Goal: Task Accomplishment & Management: Complete application form

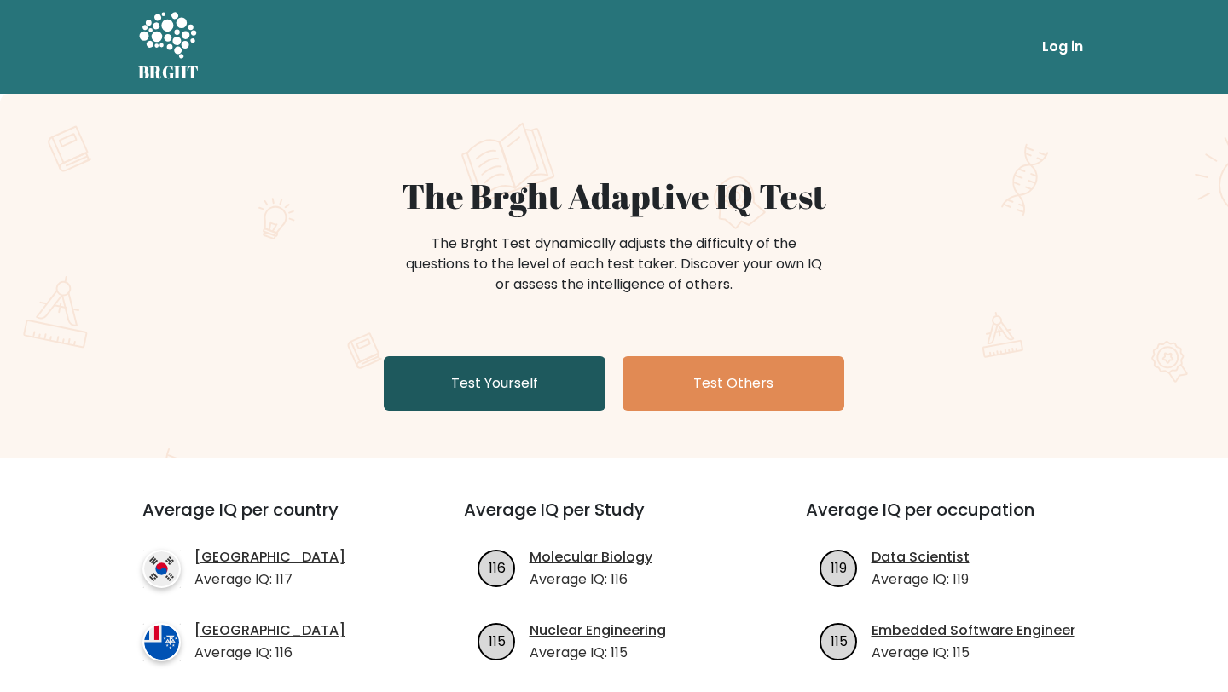
click at [487, 397] on link "Test Yourself" at bounding box center [495, 383] width 222 height 55
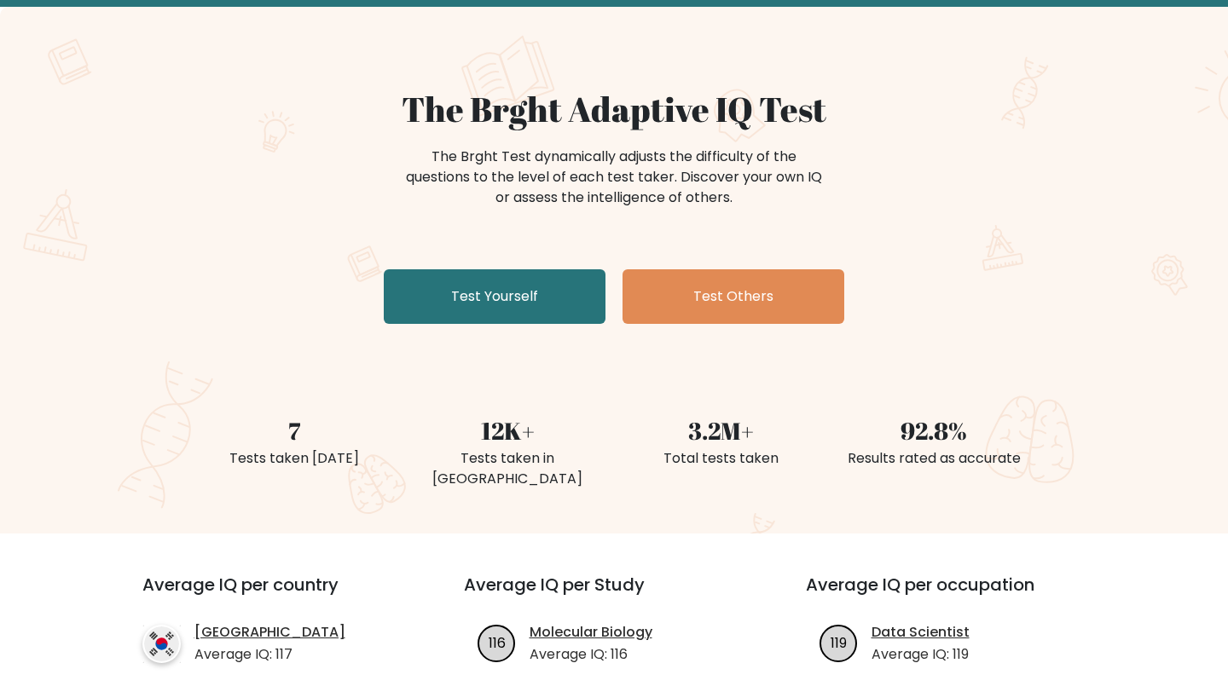
scroll to position [110, 0]
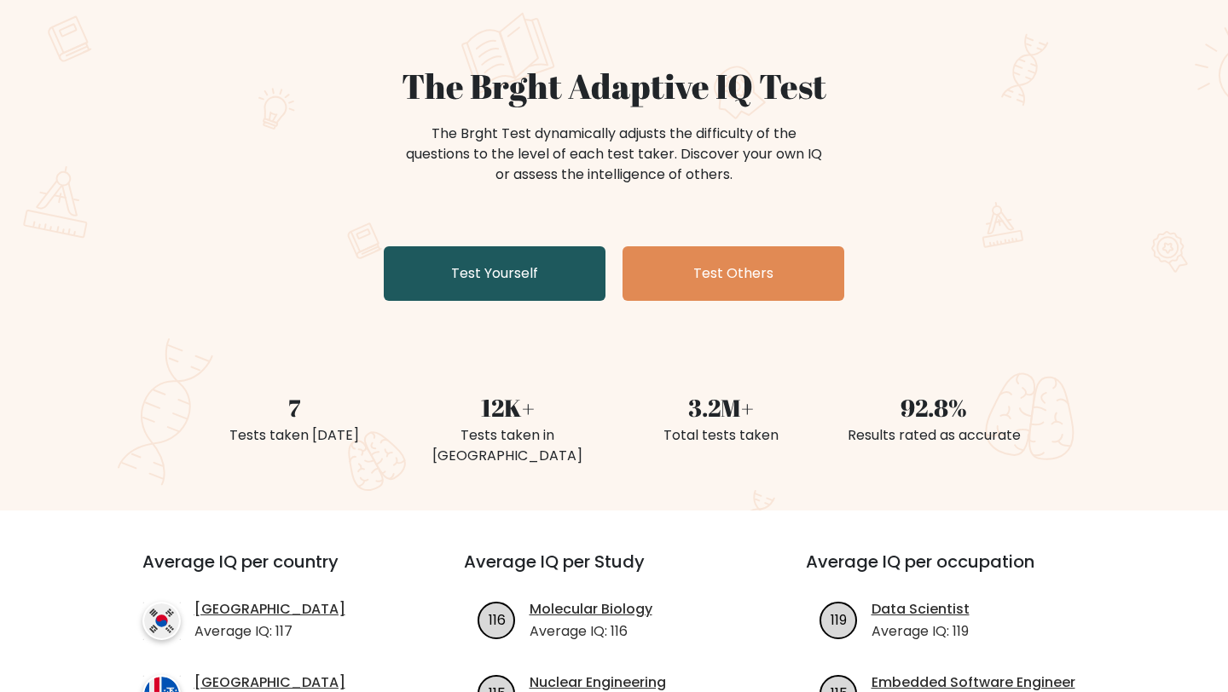
click at [536, 285] on link "Test Yourself" at bounding box center [495, 273] width 222 height 55
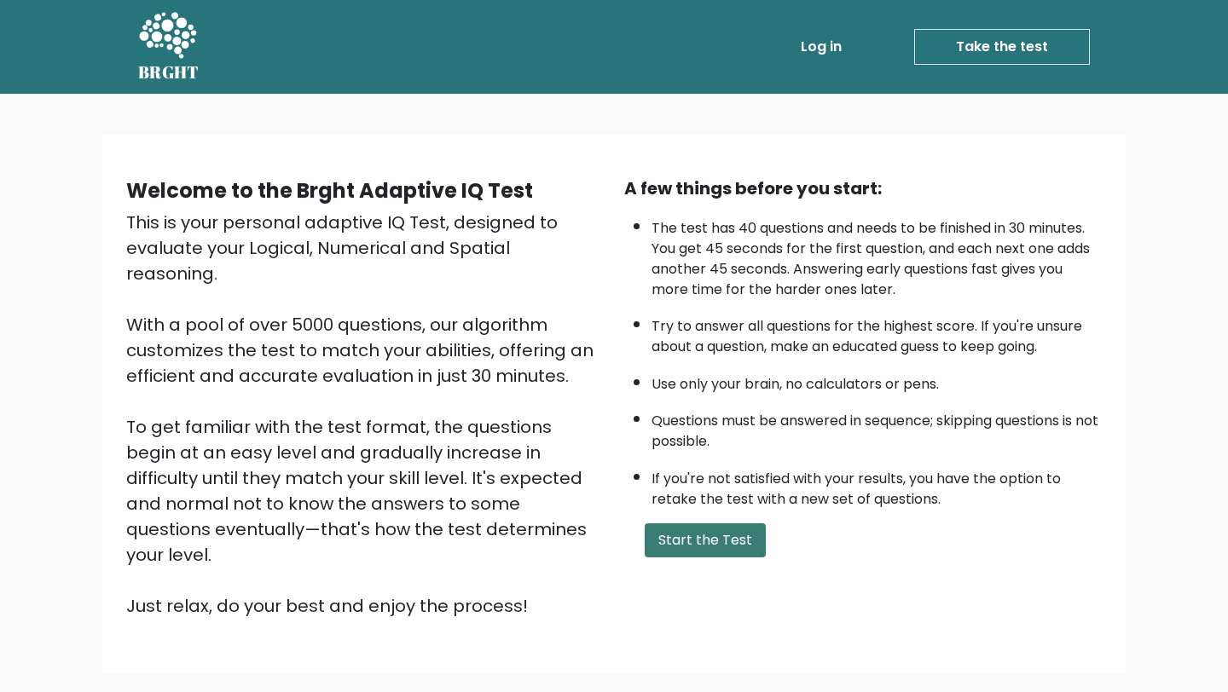
click at [662, 540] on button "Start the Test" at bounding box center [705, 541] width 121 height 34
click at [975, 55] on link "Take the test" at bounding box center [1002, 47] width 176 height 36
click at [733, 542] on button "Start the Test" at bounding box center [705, 541] width 121 height 34
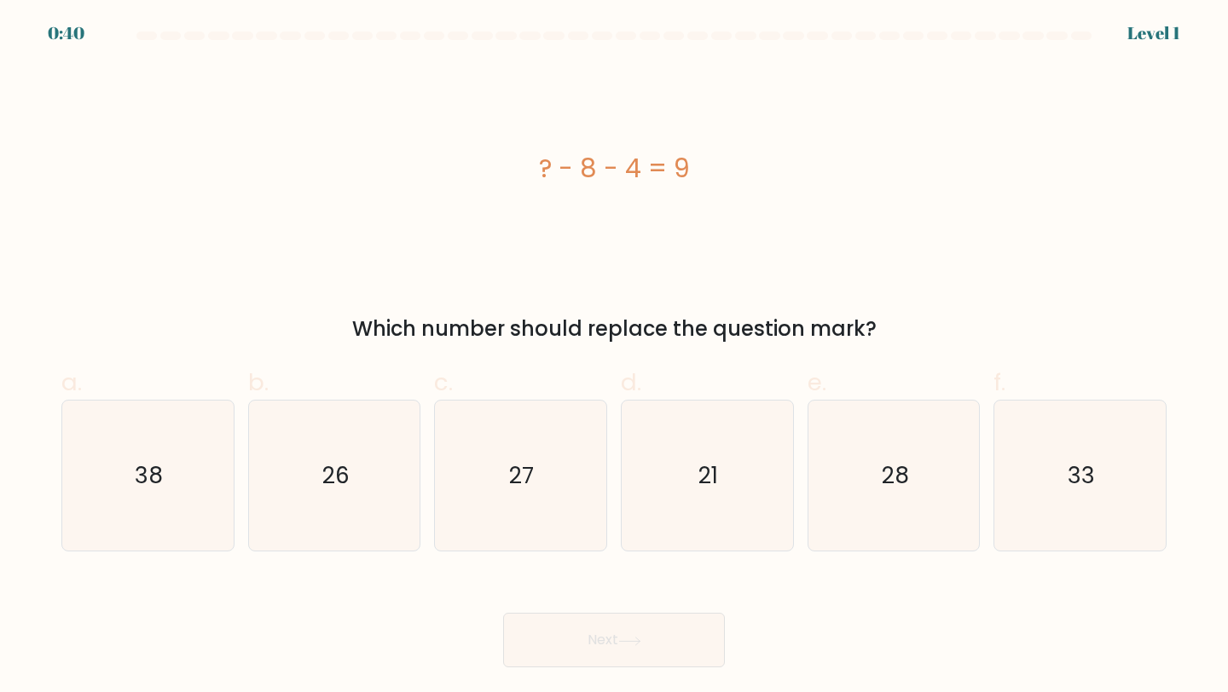
click at [588, 346] on form "a." at bounding box center [614, 350] width 1228 height 636
click at [736, 503] on icon "21" at bounding box center [707, 476] width 151 height 151
click at [615, 357] on input "d. 21" at bounding box center [614, 351] width 1 height 11
radio input "true"
click at [617, 654] on button "Next" at bounding box center [614, 640] width 222 height 55
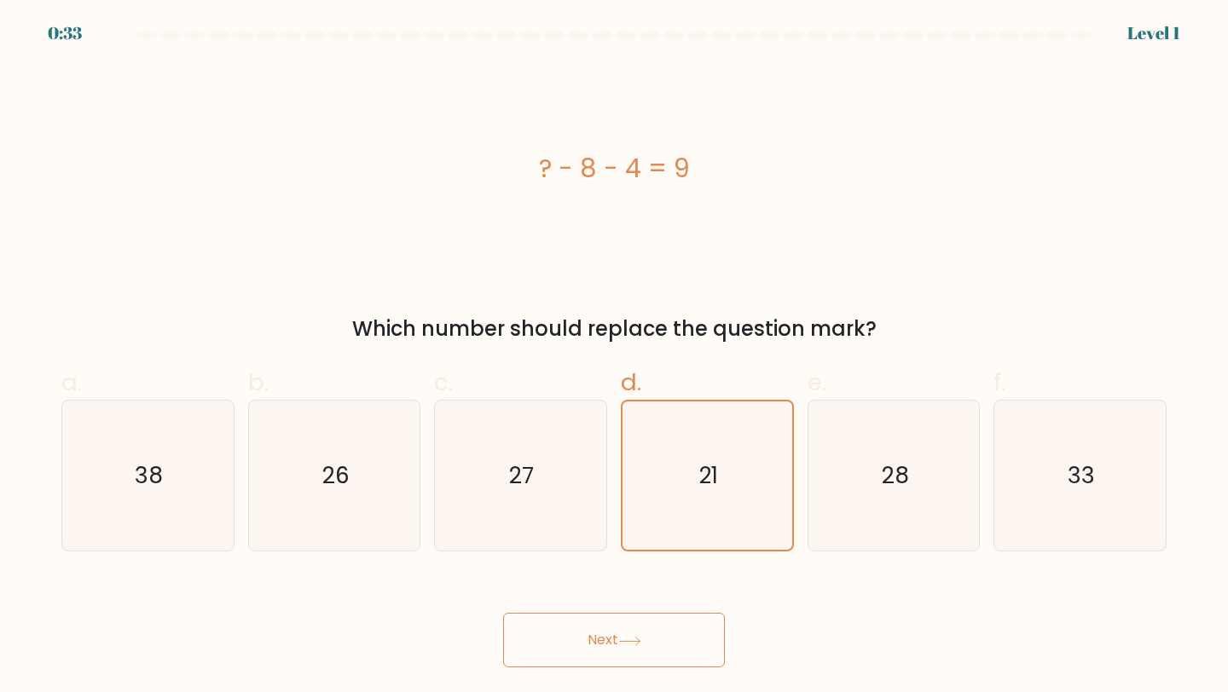
click at [617, 651] on button "Next" at bounding box center [614, 640] width 222 height 55
click at [620, 640] on button "Next" at bounding box center [614, 640] width 222 height 55
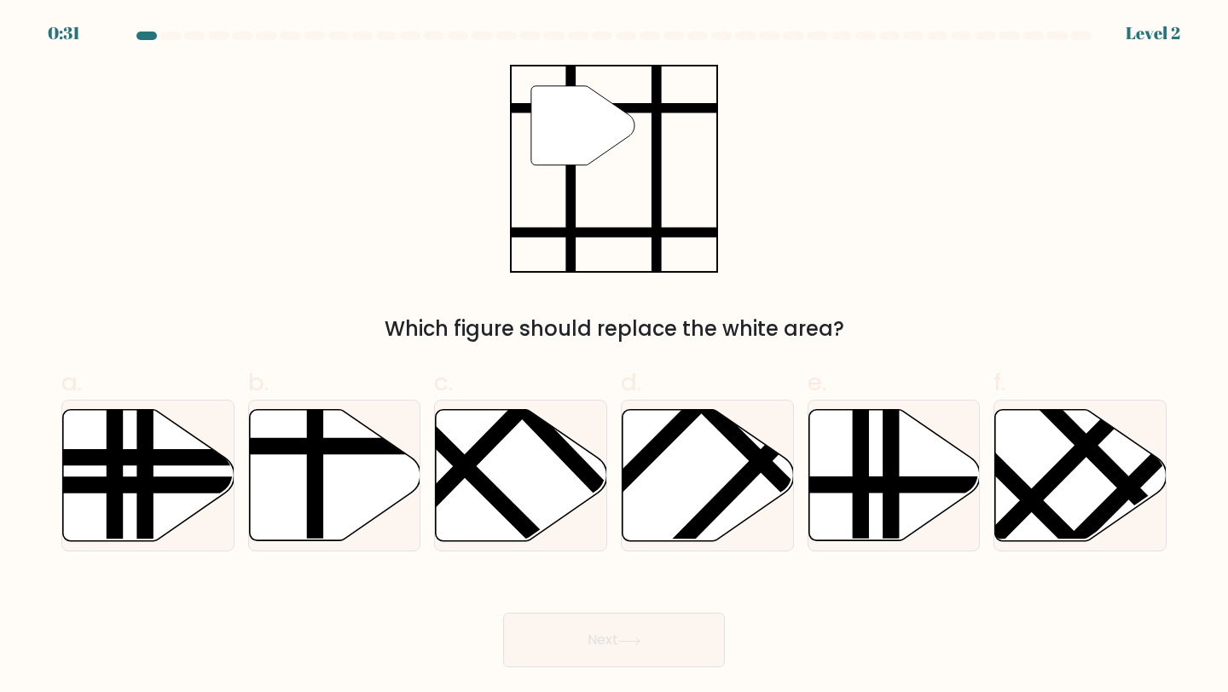
click at [620, 640] on button "Next" at bounding box center [614, 640] width 222 height 55
click at [860, 347] on form at bounding box center [614, 350] width 1228 height 636
click at [333, 446] on line at bounding box center [386, 446] width 345 height 0
click at [614, 357] on input "b." at bounding box center [614, 351] width 1 height 11
radio input "true"
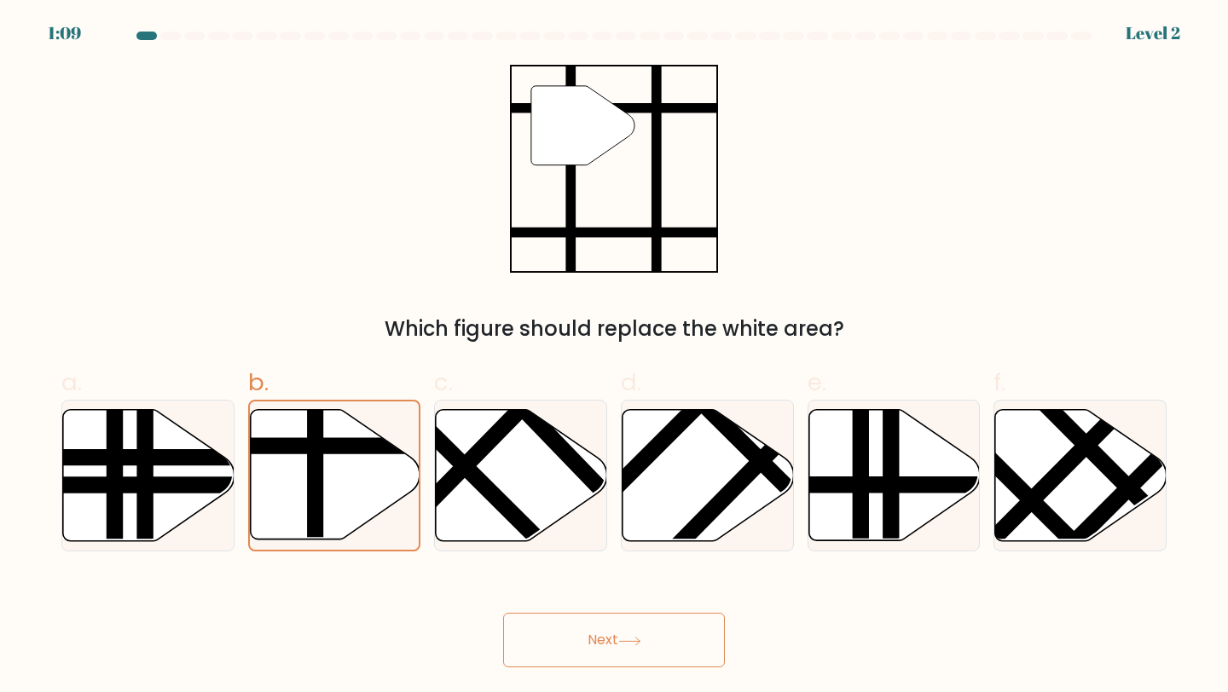
click at [583, 639] on button "Next" at bounding box center [614, 640] width 222 height 55
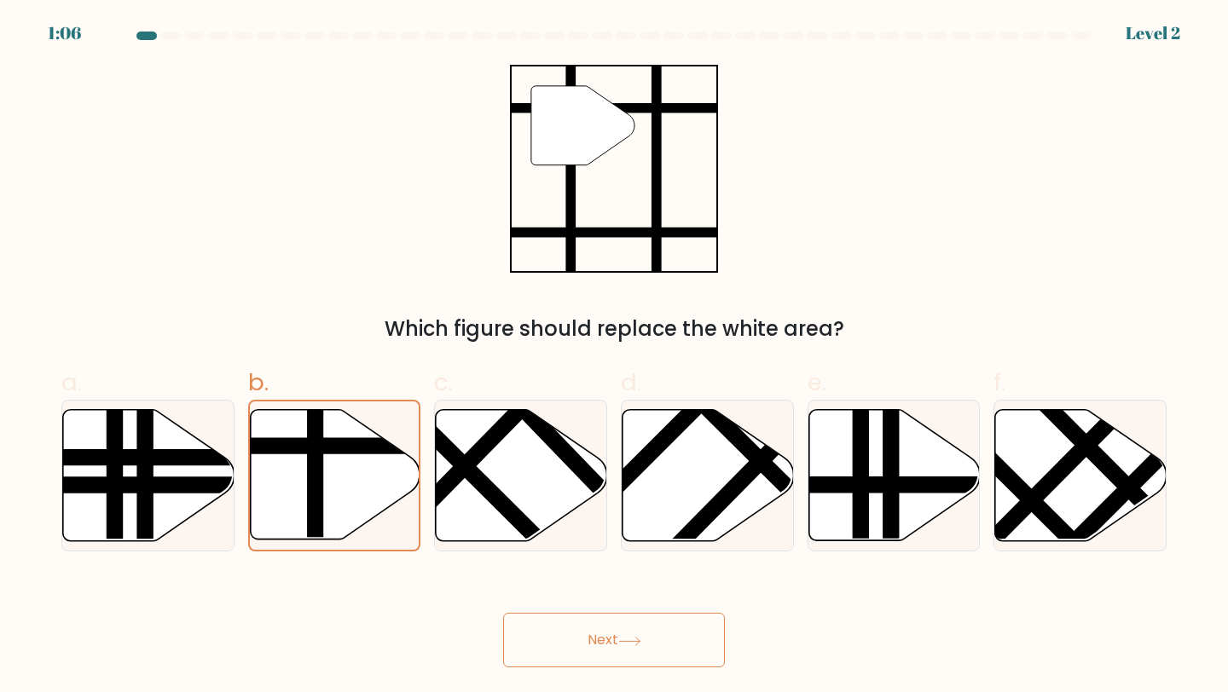
click at [583, 639] on button "Next" at bounding box center [614, 640] width 222 height 55
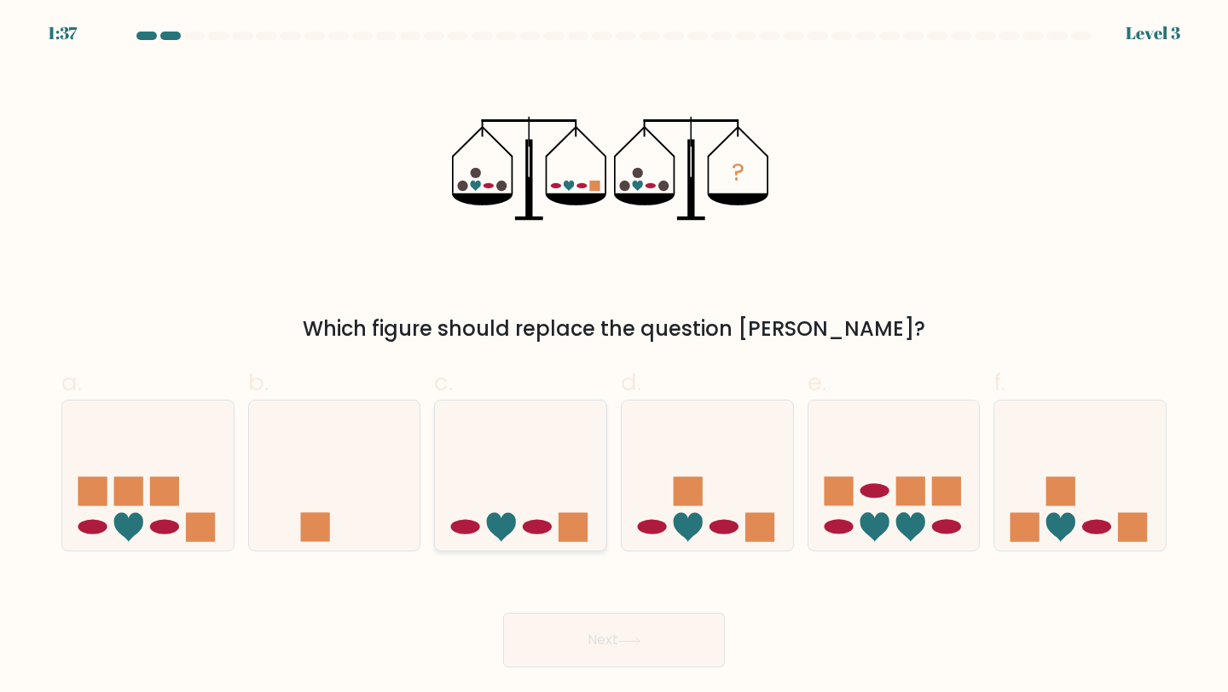
click at [562, 429] on icon at bounding box center [520, 476] width 171 height 142
click at [614, 357] on input "c." at bounding box center [614, 351] width 1 height 11
radio input "true"
click at [603, 652] on button "Next" at bounding box center [614, 640] width 222 height 55
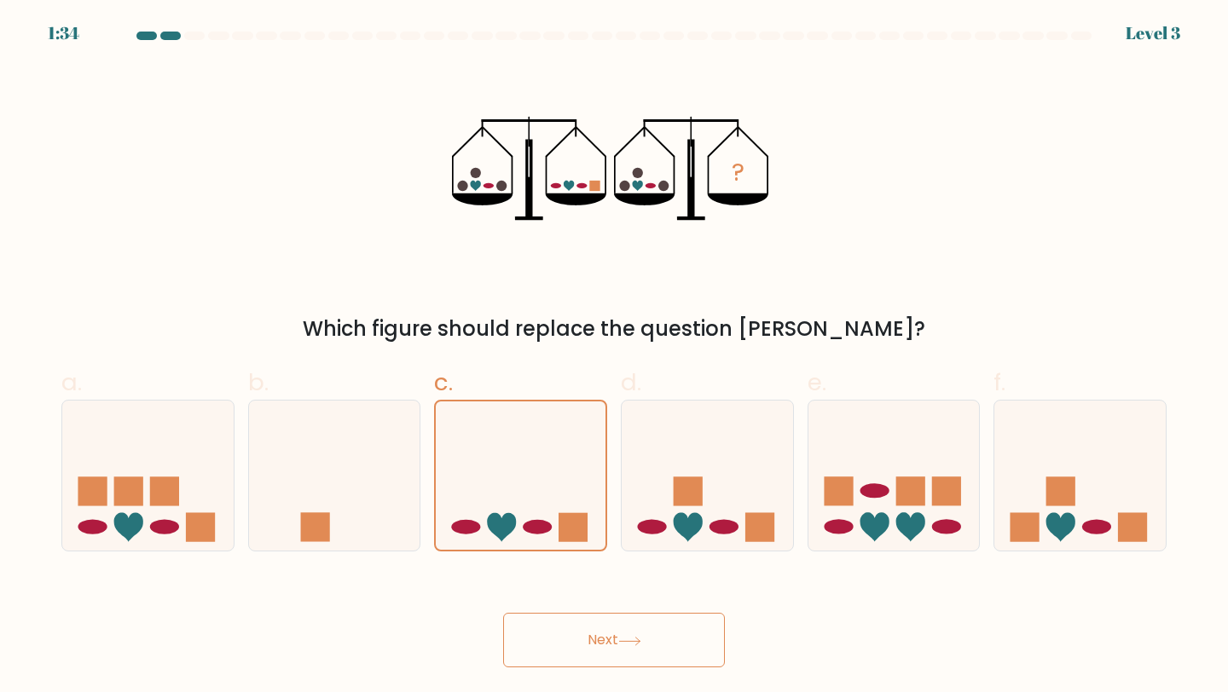
click at [603, 652] on button "Next" at bounding box center [614, 640] width 222 height 55
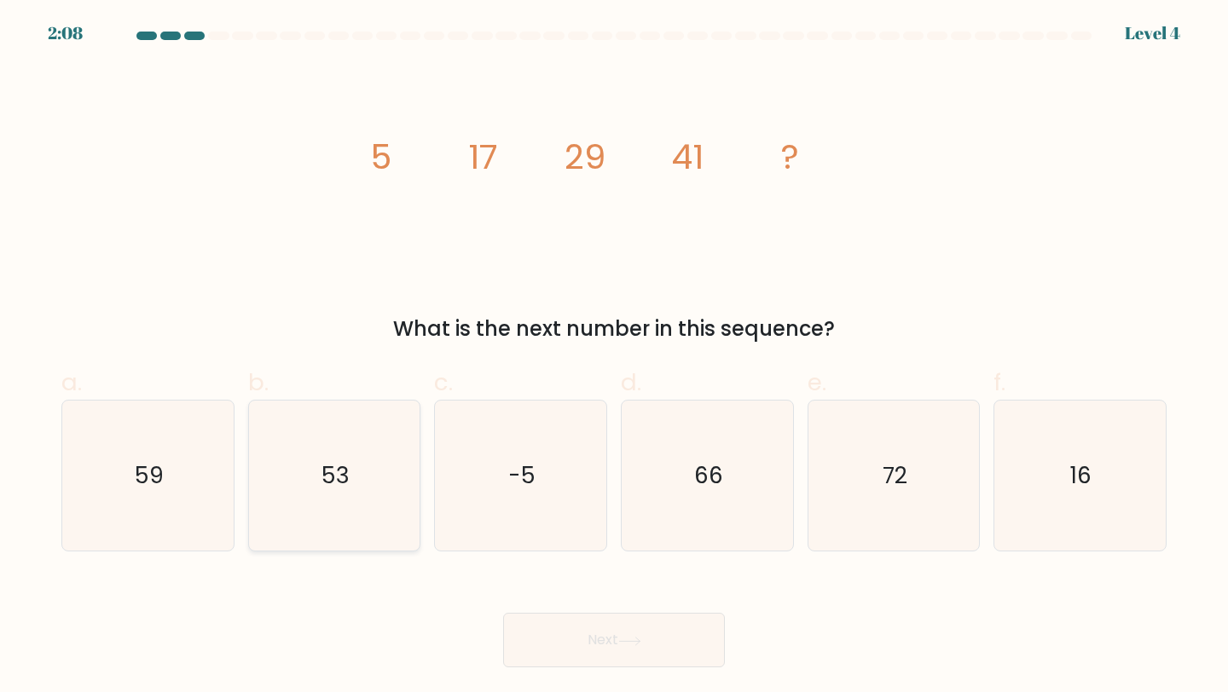
click at [371, 471] on icon "53" at bounding box center [334, 476] width 151 height 151
click at [614, 357] on input "b. 53" at bounding box center [614, 351] width 1 height 11
radio input "true"
click at [573, 644] on button "Next" at bounding box center [614, 640] width 222 height 55
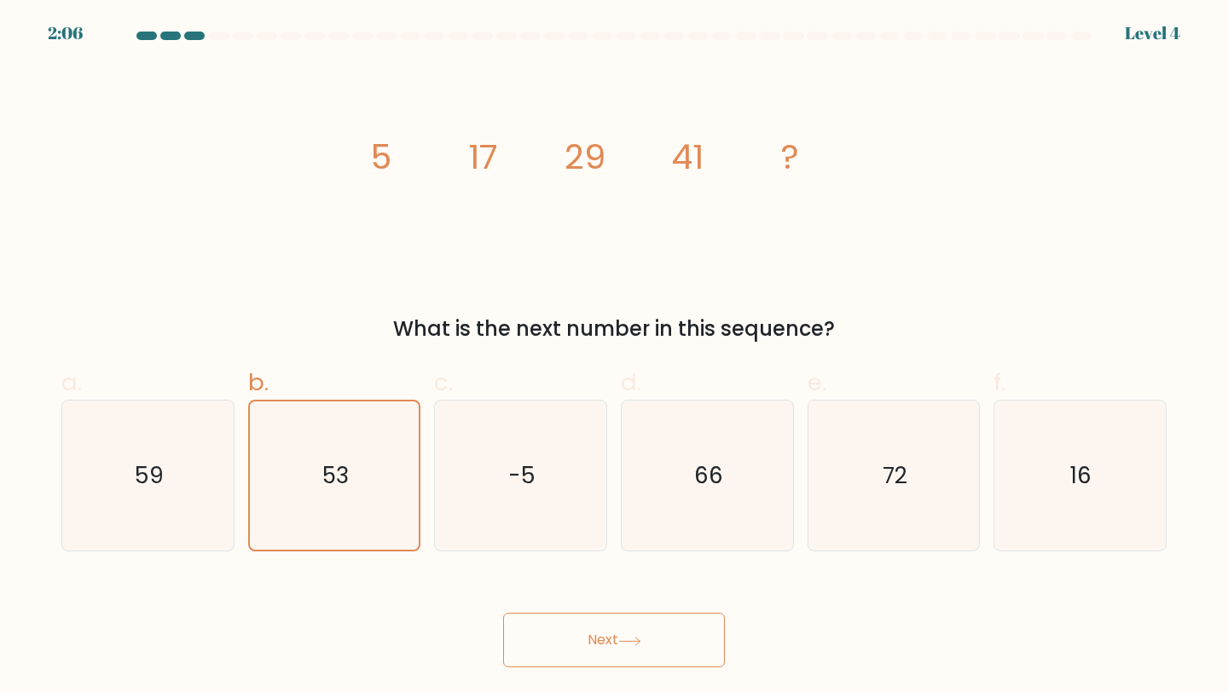
click at [573, 644] on button "Next" at bounding box center [614, 640] width 222 height 55
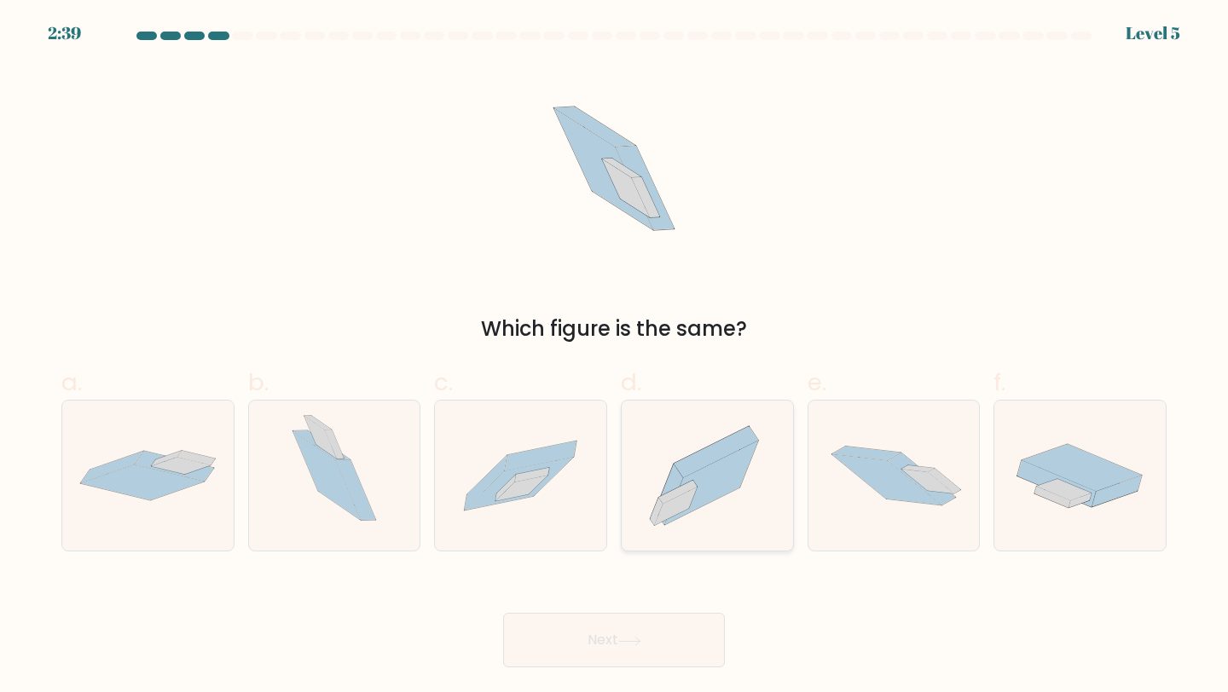
click at [729, 514] on icon at bounding box center [707, 476] width 171 height 151
click at [615, 357] on input "d." at bounding box center [614, 351] width 1 height 11
radio input "true"
click at [648, 657] on button "Next" at bounding box center [614, 640] width 222 height 55
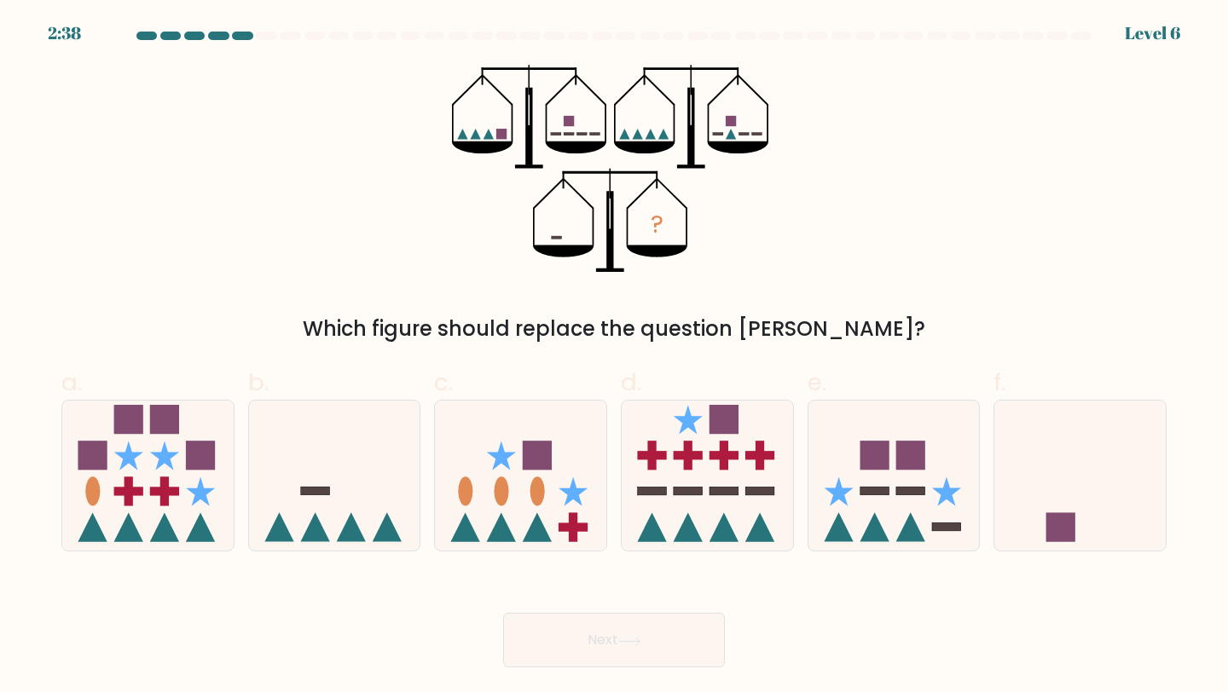
click at [648, 657] on button "Next" at bounding box center [614, 640] width 222 height 55
click at [863, 381] on label "e." at bounding box center [894, 459] width 173 height 188
click at [615, 357] on input "e." at bounding box center [614, 351] width 1 height 11
radio input "true"
click at [879, 333] on div "Which figure should replace the question [PERSON_NAME]?" at bounding box center [614, 329] width 1085 height 31
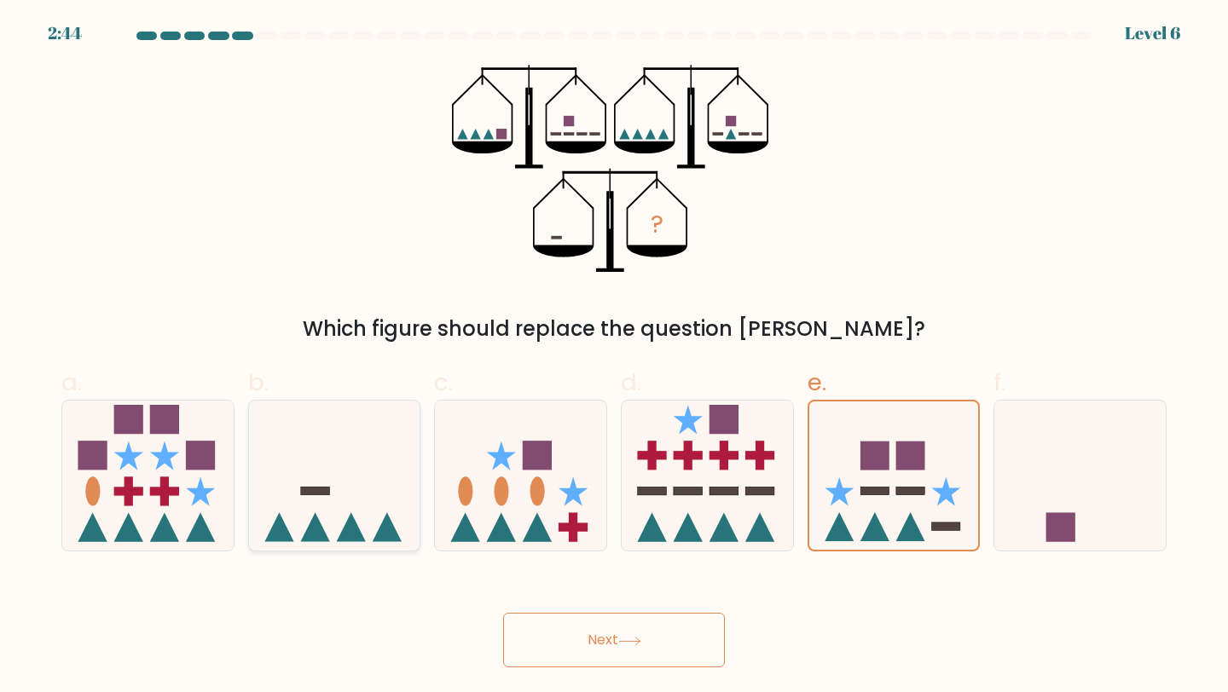
click at [368, 517] on icon at bounding box center [334, 476] width 171 height 142
click at [614, 357] on input "b." at bounding box center [614, 351] width 1 height 11
radio input "true"
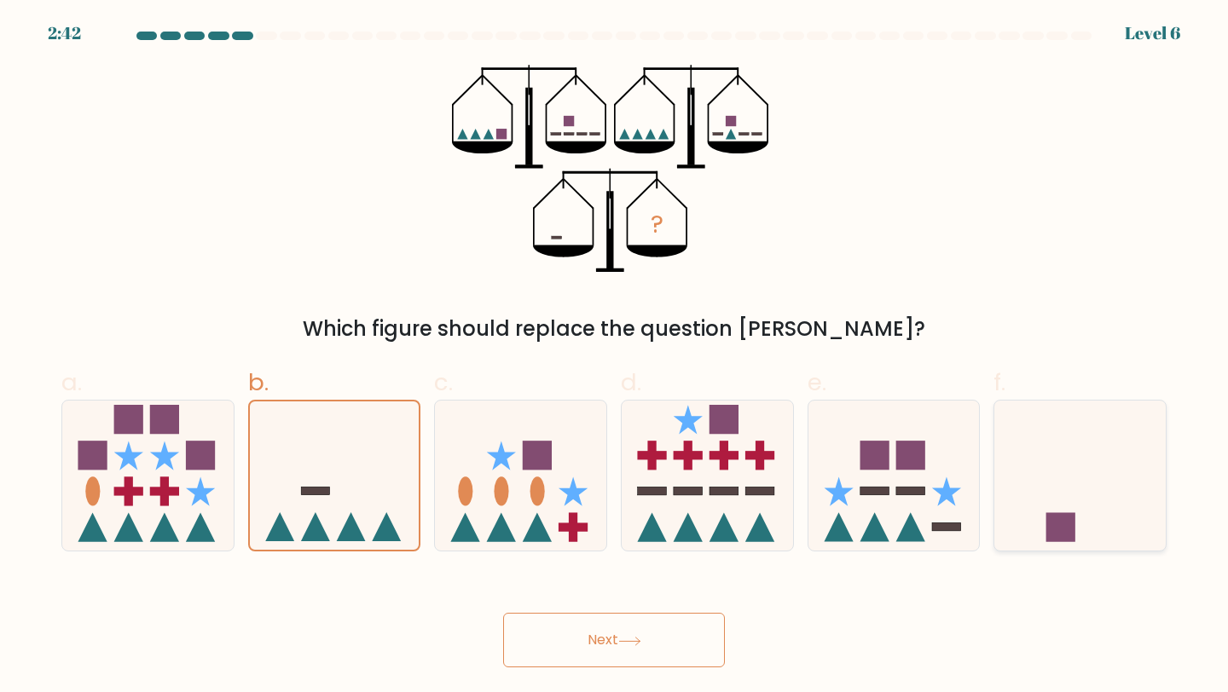
click at [1032, 520] on icon at bounding box center [1079, 476] width 171 height 142
click at [615, 357] on input "f." at bounding box center [614, 351] width 1 height 11
radio input "true"
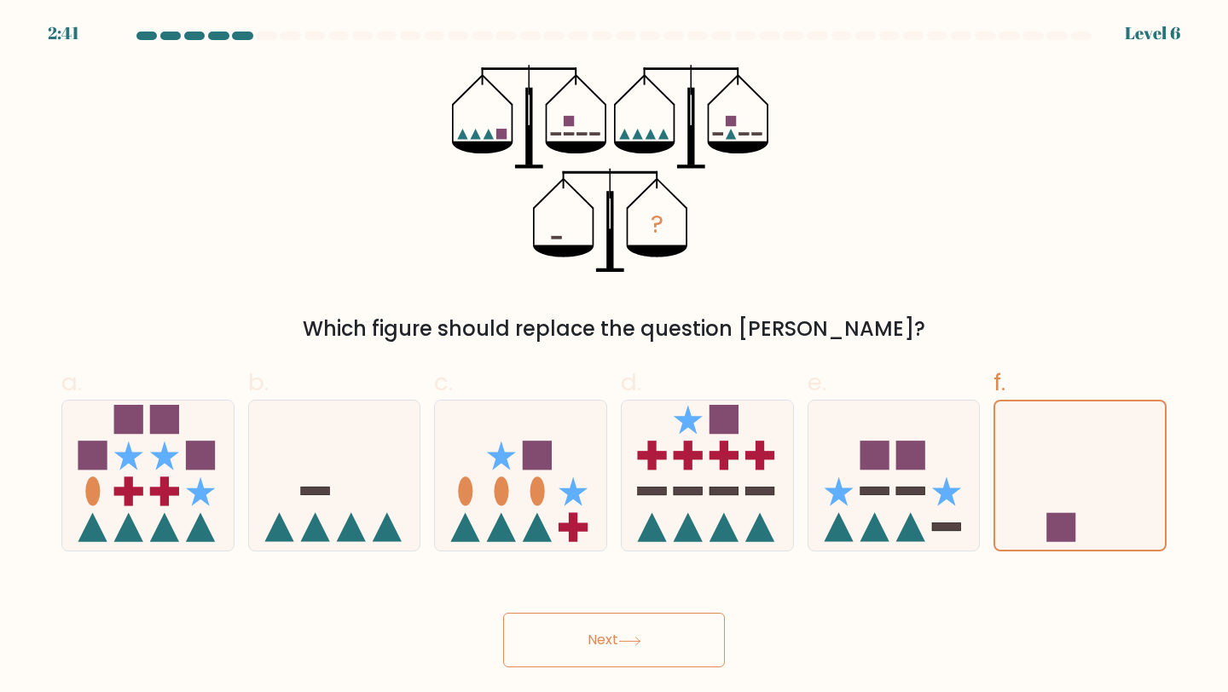
click at [615, 658] on button "Next" at bounding box center [614, 640] width 222 height 55
click at [618, 645] on button "Next" at bounding box center [614, 640] width 222 height 55
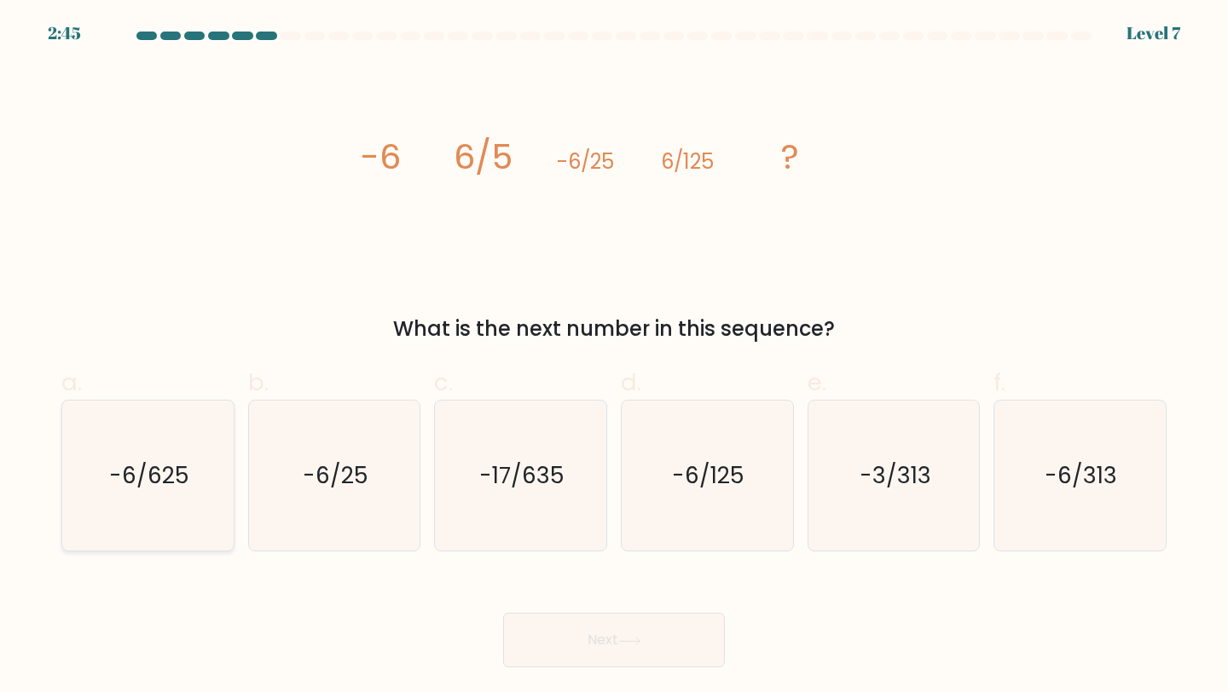
click at [200, 502] on icon "-6/625" at bounding box center [147, 476] width 151 height 151
click at [614, 357] on input "a. -6/625" at bounding box center [614, 351] width 1 height 11
radio input "true"
click at [535, 642] on button "Next" at bounding box center [614, 640] width 222 height 55
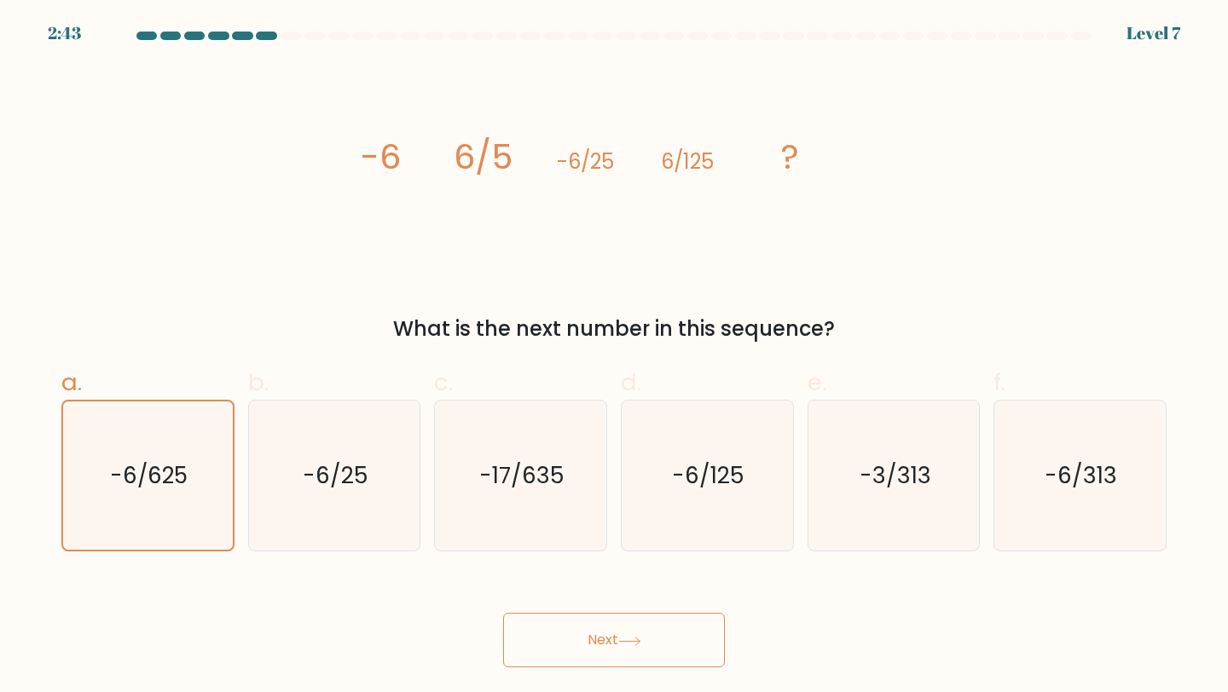
click at [535, 642] on button "Next" at bounding box center [614, 640] width 222 height 55
click at [542, 642] on button "Next" at bounding box center [614, 640] width 222 height 55
click at [612, 652] on button "Next" at bounding box center [614, 640] width 222 height 55
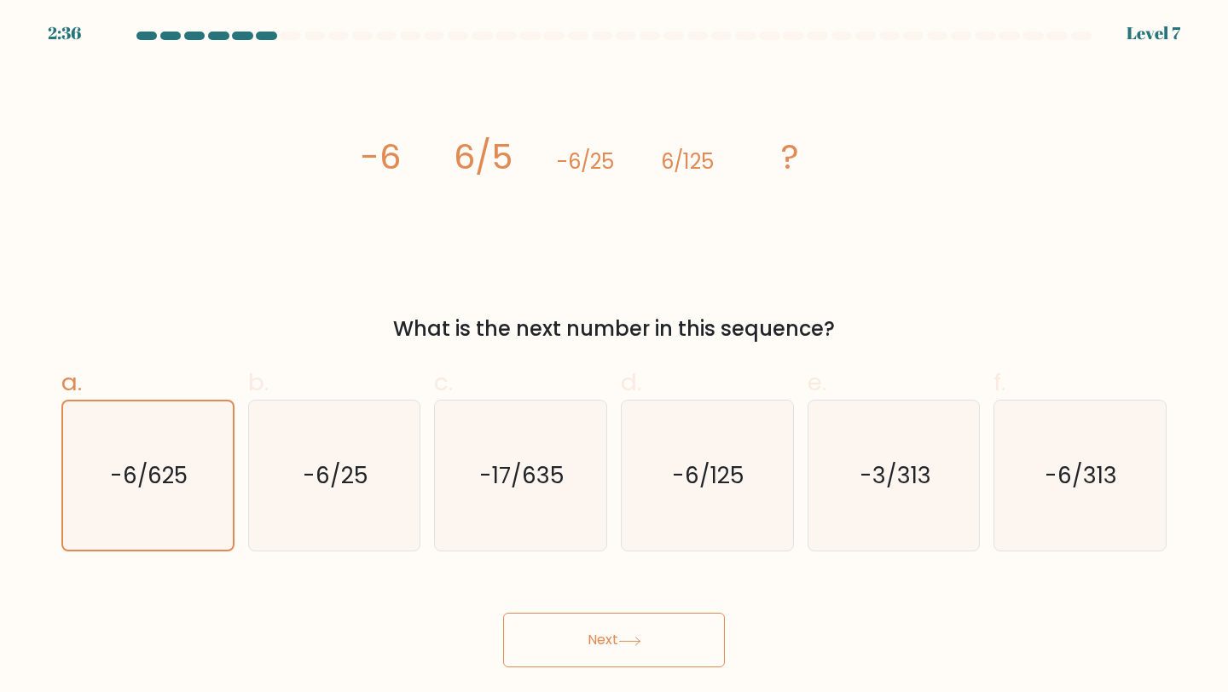
click at [612, 652] on button "Next" at bounding box center [614, 640] width 222 height 55
click at [147, 509] on icon "-6/625" at bounding box center [147, 476] width 149 height 149
click at [614, 357] on input "a. -6/625" at bounding box center [614, 351] width 1 height 11
click at [558, 646] on button "Next" at bounding box center [614, 640] width 222 height 55
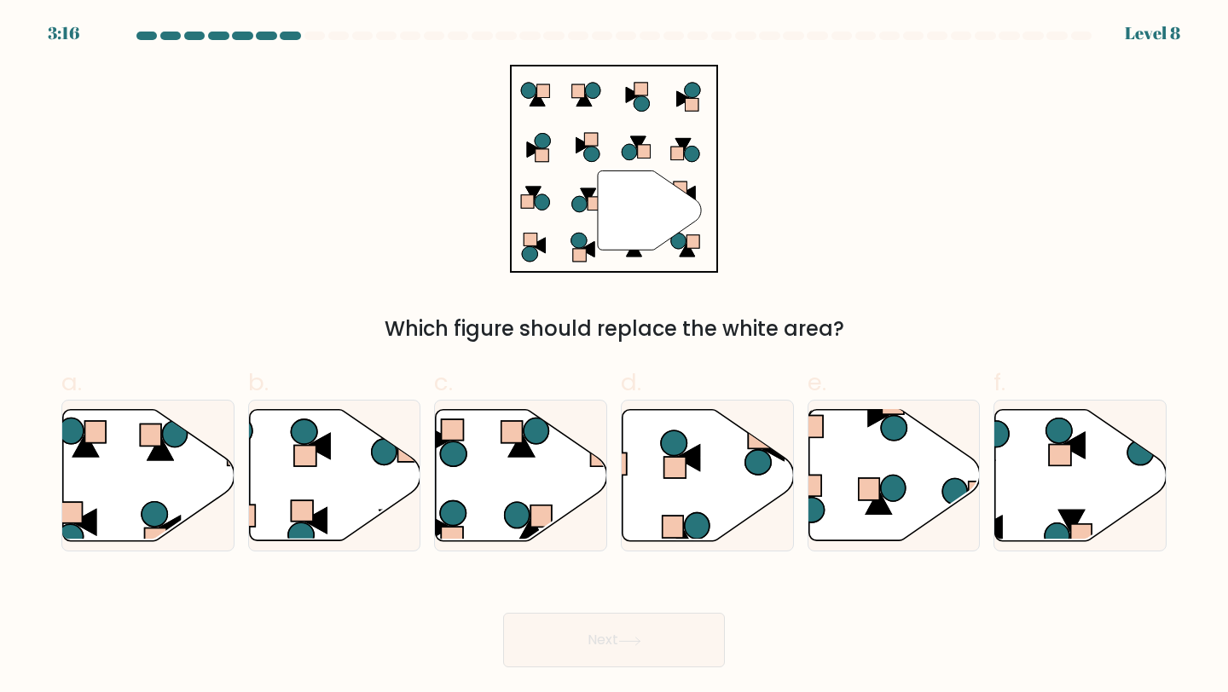
click at [556, 646] on button "Next" at bounding box center [614, 640] width 222 height 55
click at [783, 402] on div at bounding box center [707, 476] width 173 height 153
click at [615, 357] on input "d." at bounding box center [614, 351] width 1 height 11
radio input "true"
click at [698, 490] on icon at bounding box center [708, 475] width 170 height 130
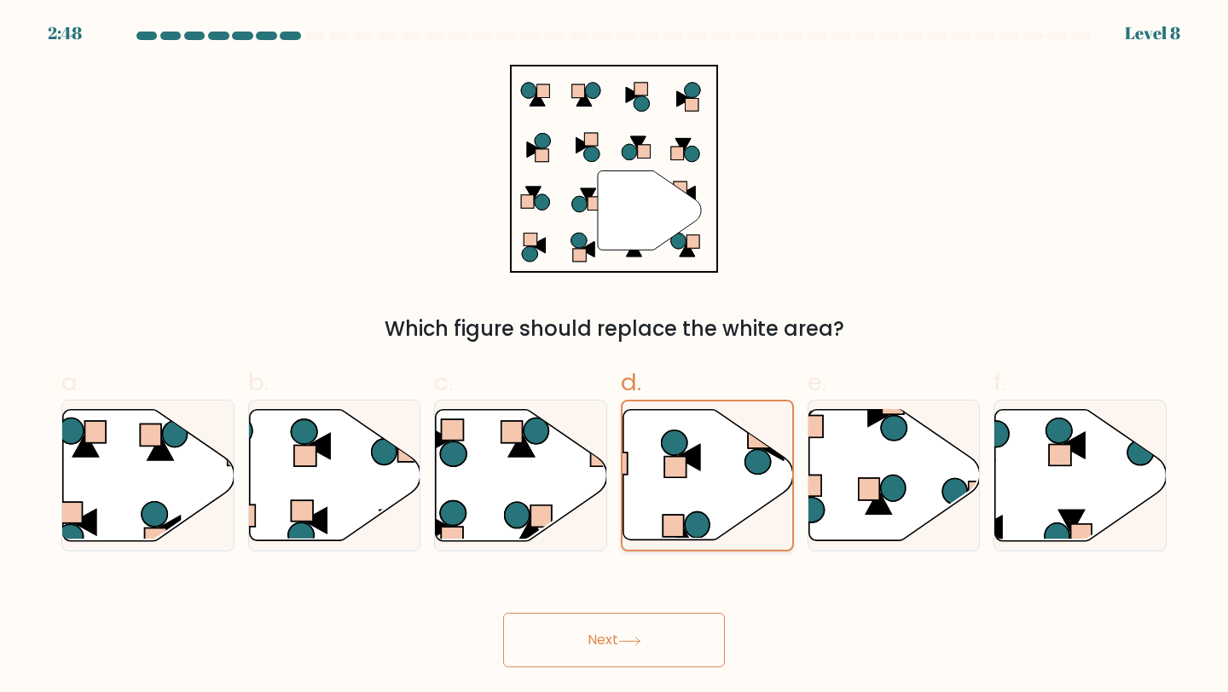
click at [615, 357] on input "d." at bounding box center [614, 351] width 1 height 11
click at [650, 633] on button "Next" at bounding box center [614, 640] width 222 height 55
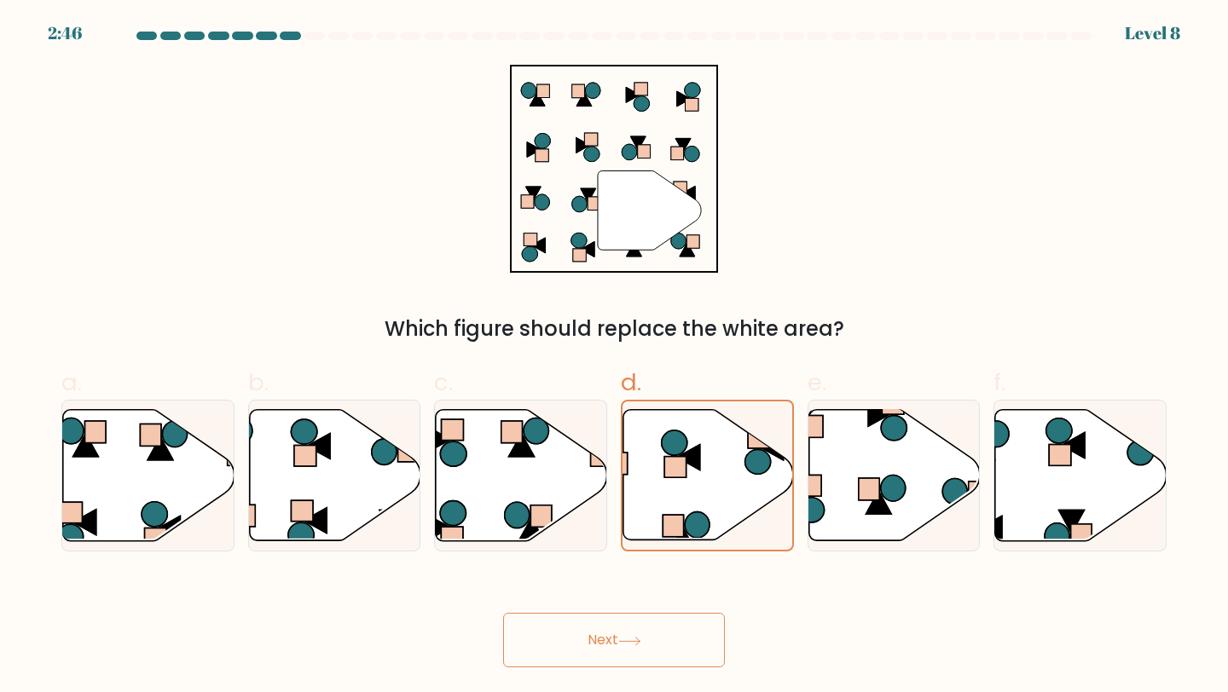
click at [650, 633] on button "Next" at bounding box center [614, 640] width 222 height 55
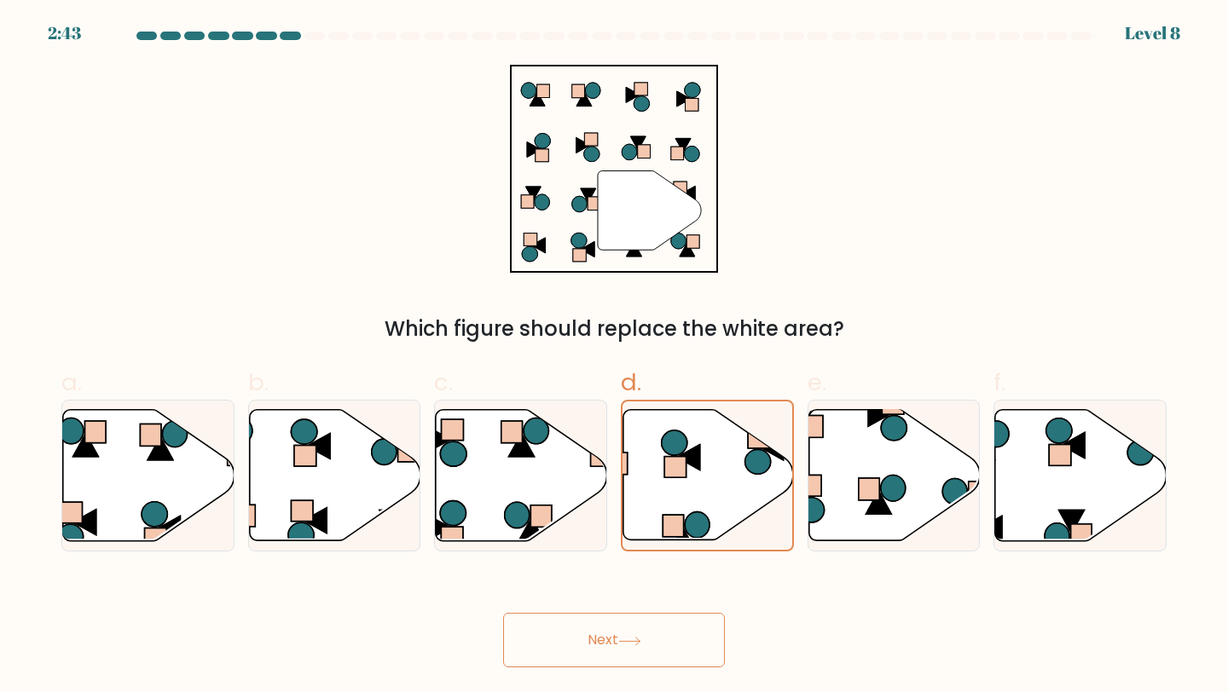
click at [649, 643] on button "Next" at bounding box center [614, 640] width 222 height 55
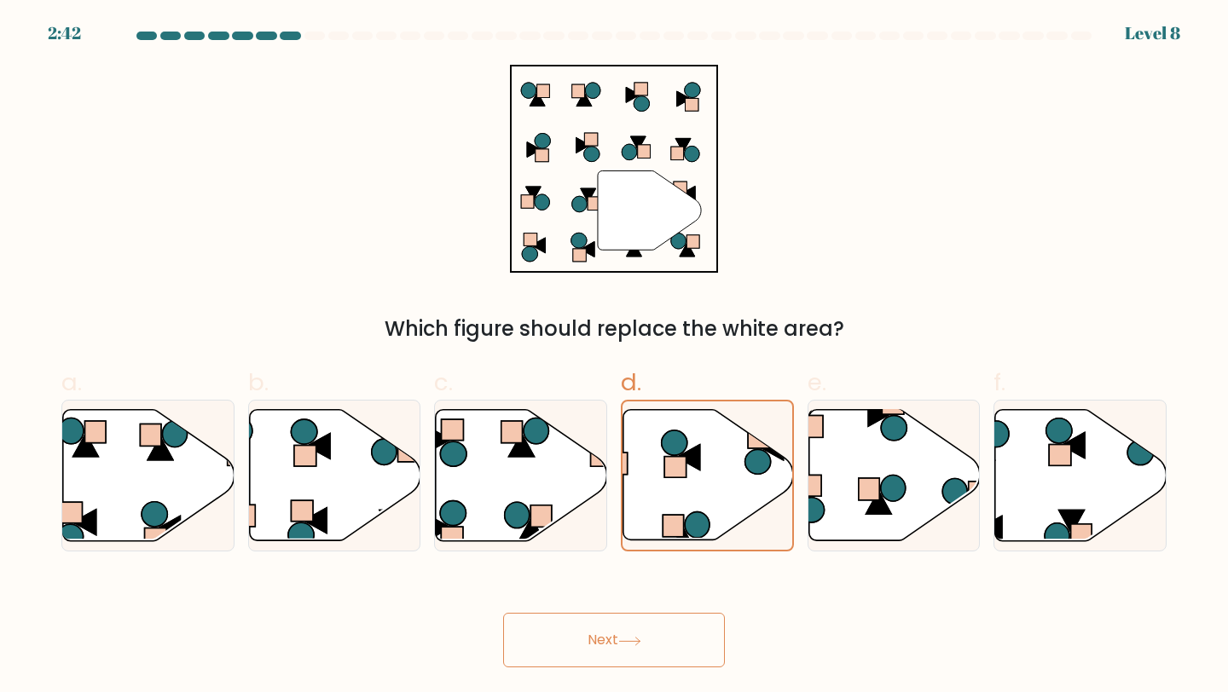
click at [649, 643] on button "Next" at bounding box center [614, 640] width 222 height 55
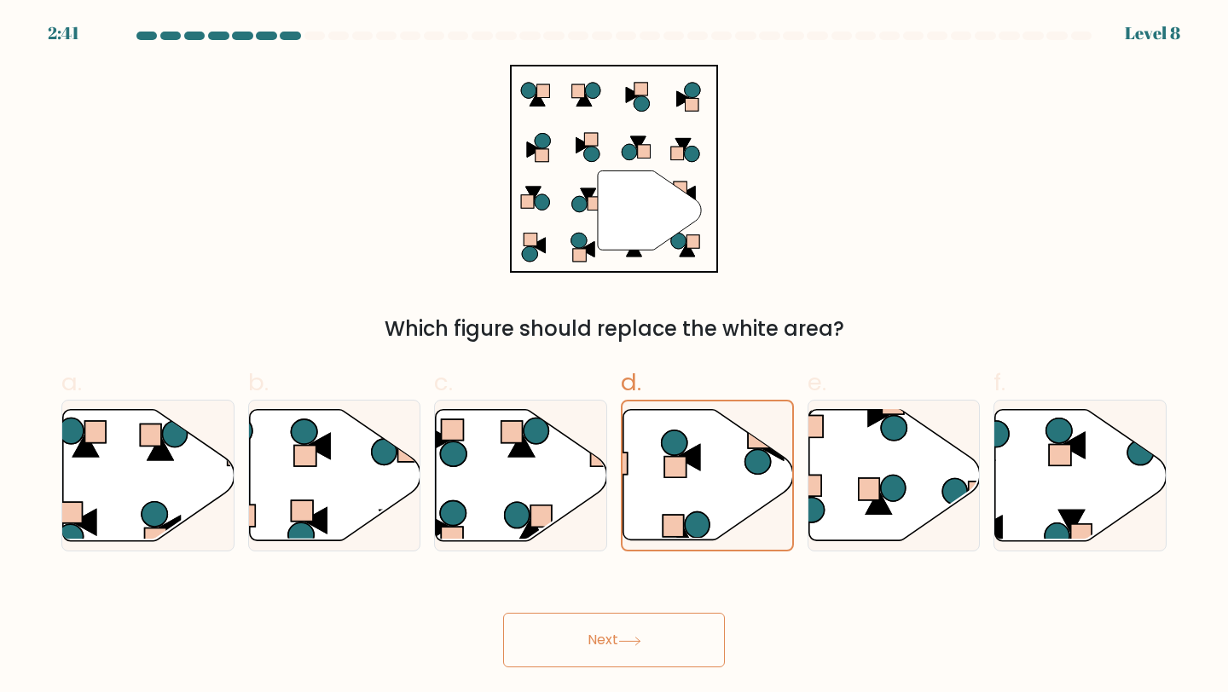
click at [649, 643] on button "Next" at bounding box center [614, 640] width 222 height 55
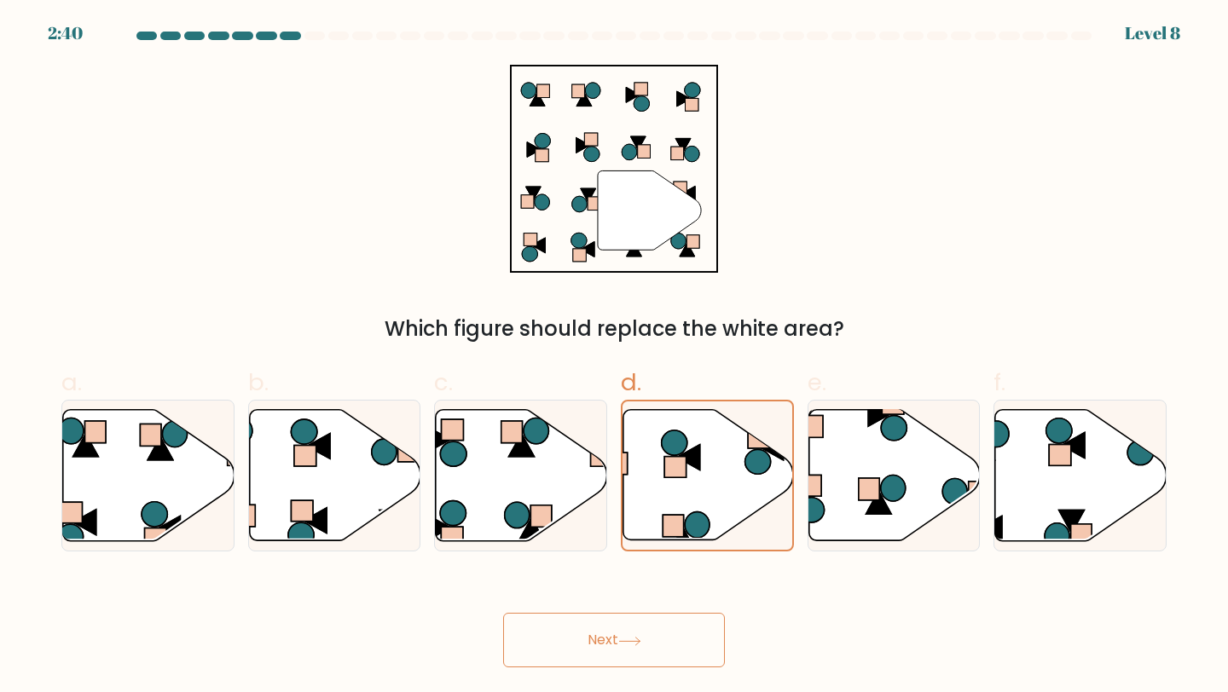
click at [649, 643] on button "Next" at bounding box center [614, 640] width 222 height 55
click at [648, 641] on button "Next" at bounding box center [614, 640] width 222 height 55
click at [592, 639] on button "Next" at bounding box center [614, 640] width 222 height 55
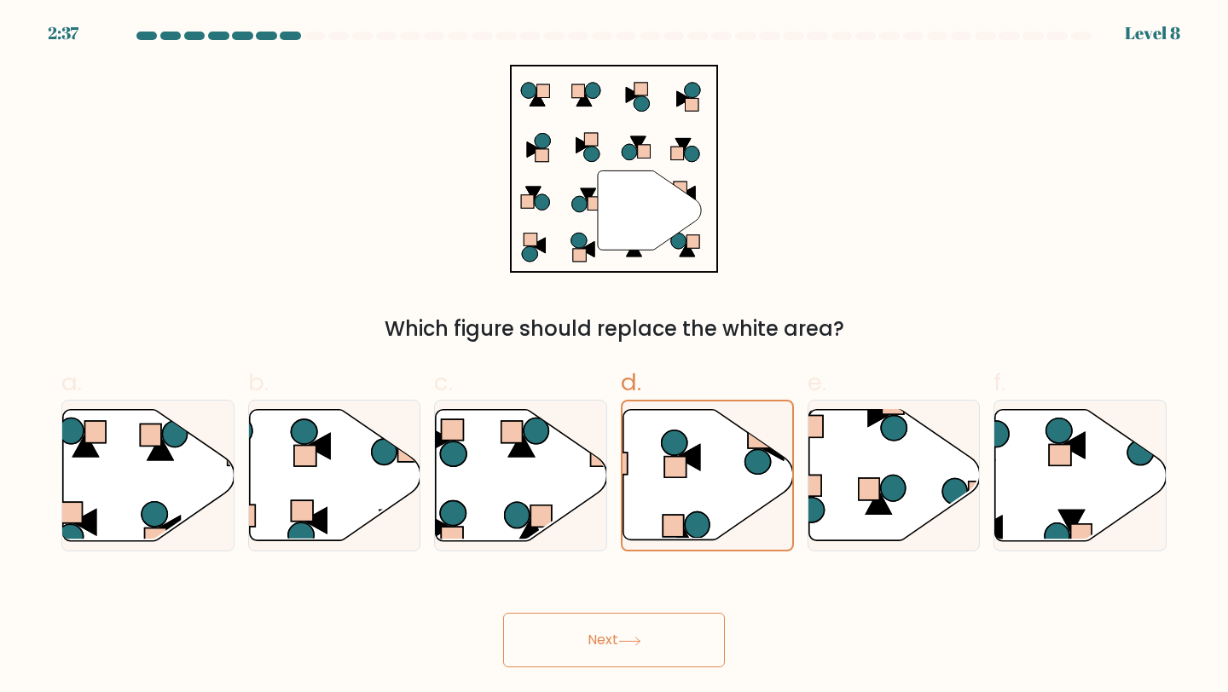
click at [592, 639] on button "Next" at bounding box center [614, 640] width 222 height 55
click at [700, 503] on icon at bounding box center [708, 475] width 170 height 130
click at [615, 357] on input "d." at bounding box center [614, 351] width 1 height 11
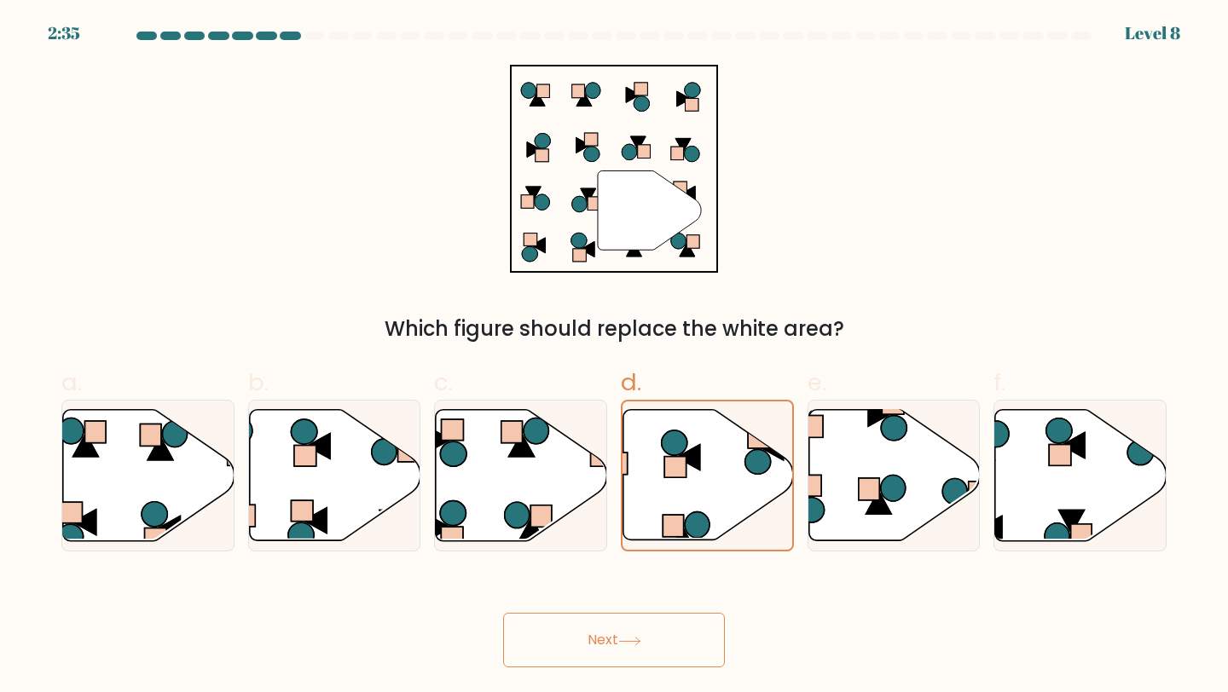
click at [635, 626] on button "Next" at bounding box center [614, 640] width 222 height 55
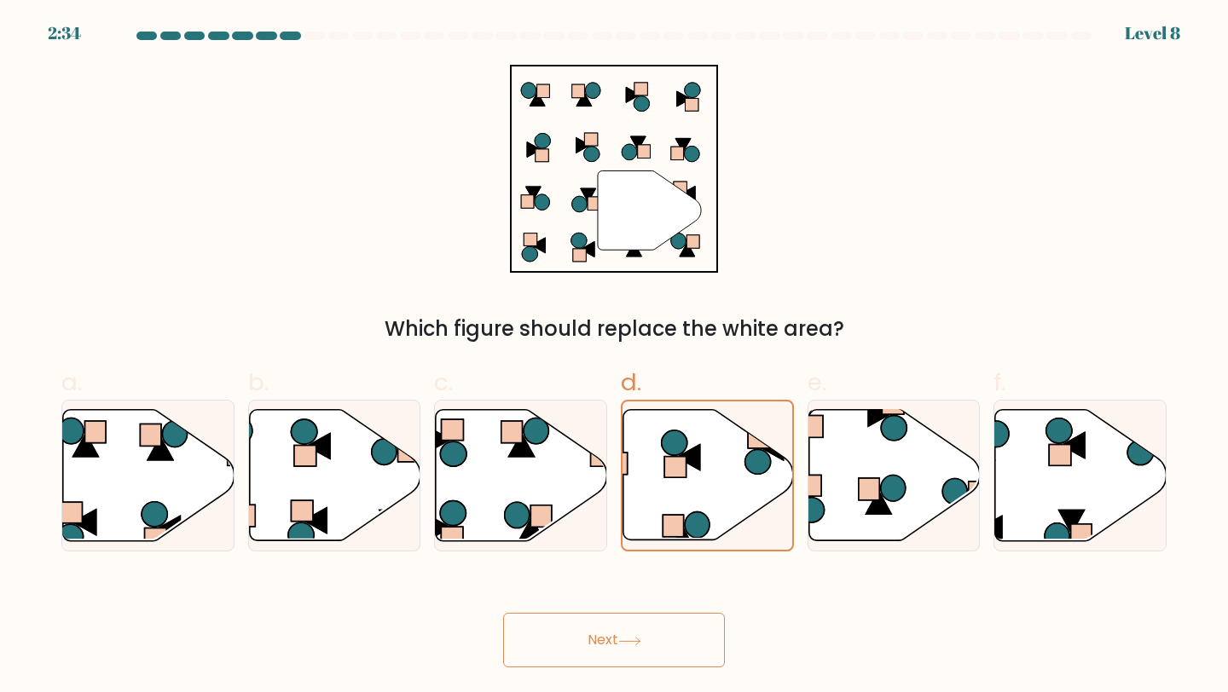
click at [635, 626] on button "Next" at bounding box center [614, 640] width 222 height 55
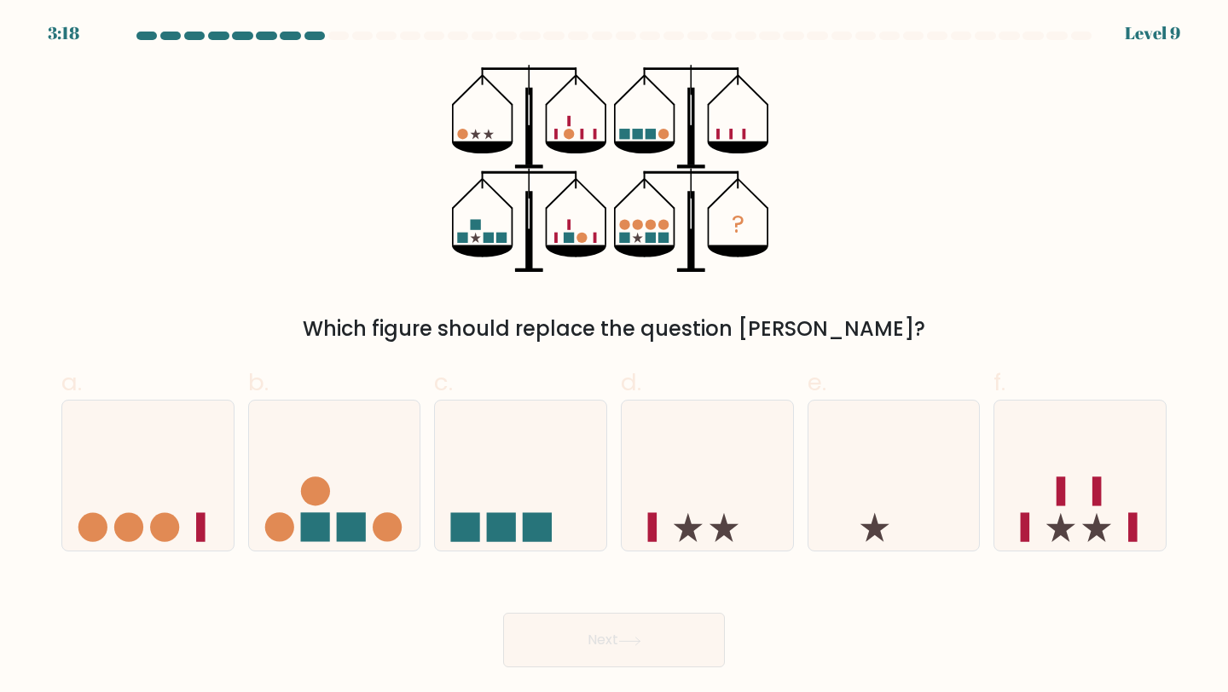
click at [635, 626] on button "Next" at bounding box center [614, 640] width 222 height 55
click at [848, 339] on div "Which figure should replace the question [PERSON_NAME]?" at bounding box center [614, 329] width 1085 height 31
click at [1033, 461] on icon at bounding box center [1079, 476] width 171 height 142
click at [615, 357] on input "f." at bounding box center [614, 351] width 1 height 11
radio input "true"
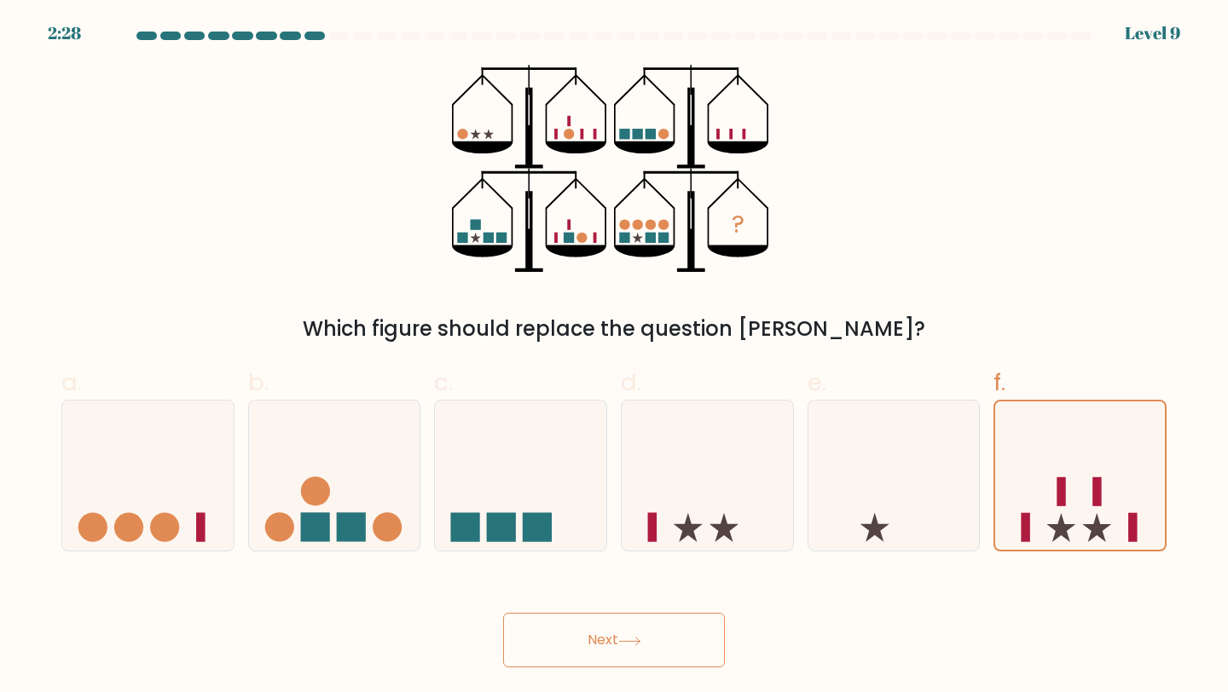
click at [675, 629] on button "Next" at bounding box center [614, 640] width 222 height 55
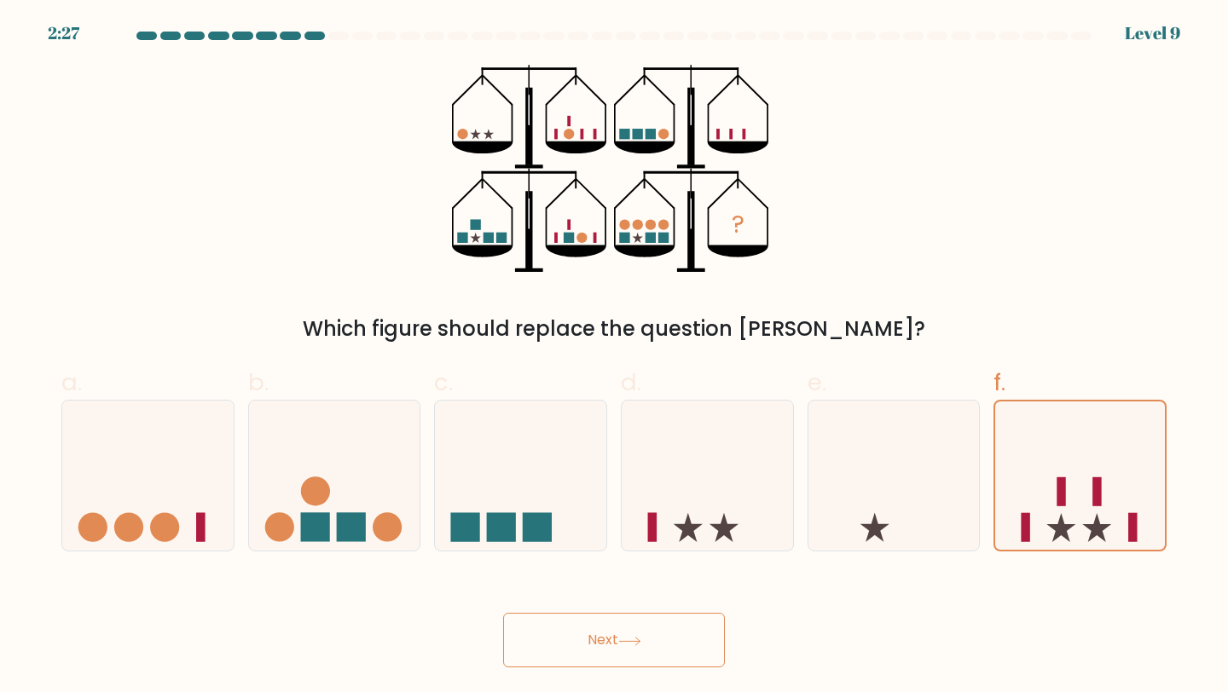
click at [675, 629] on button "Next" at bounding box center [614, 640] width 222 height 55
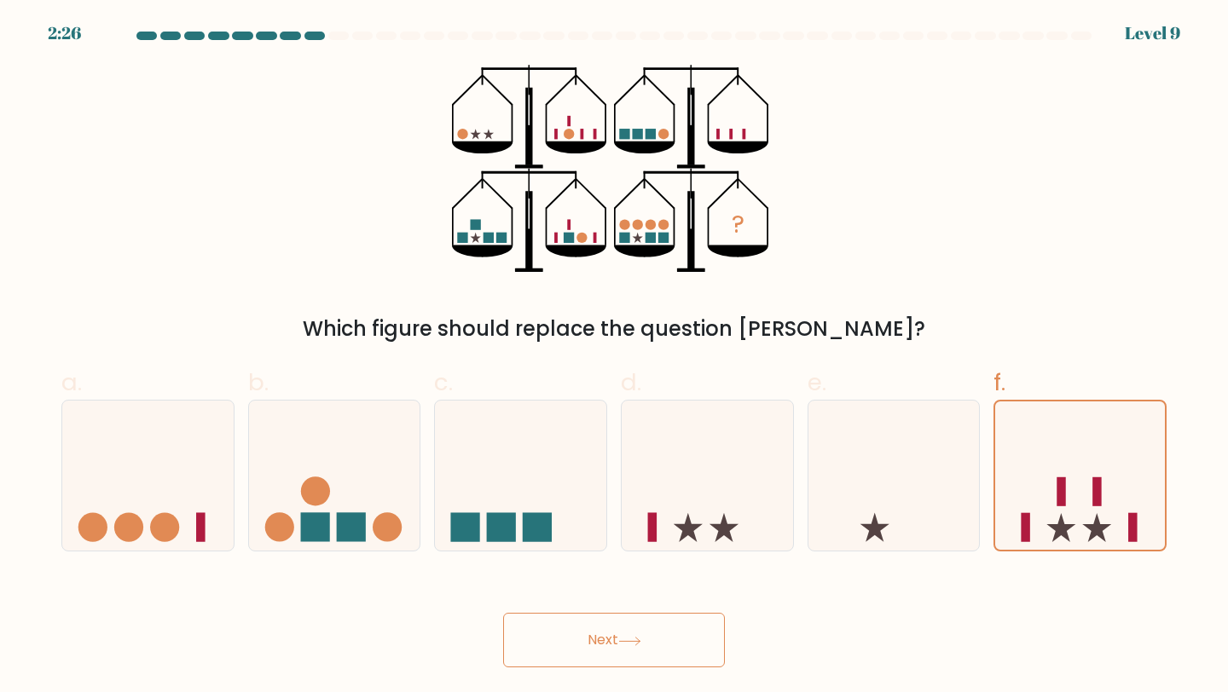
click at [675, 629] on button "Next" at bounding box center [614, 640] width 222 height 55
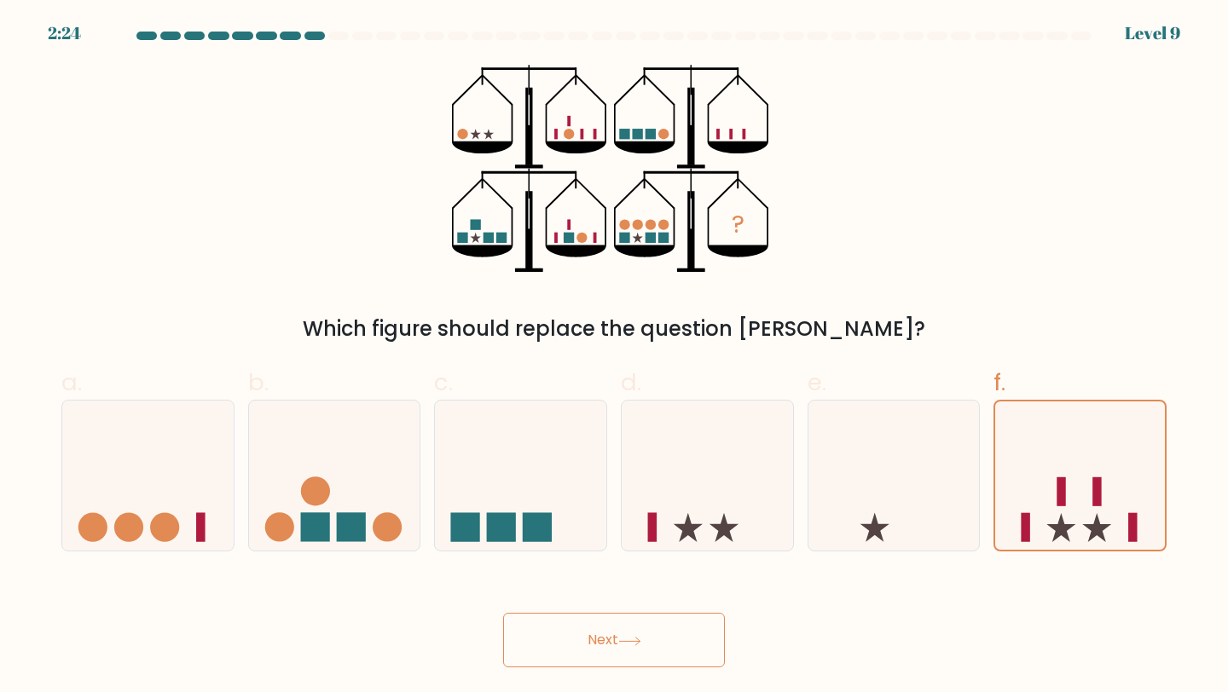
click at [675, 629] on button "Next" at bounding box center [614, 640] width 222 height 55
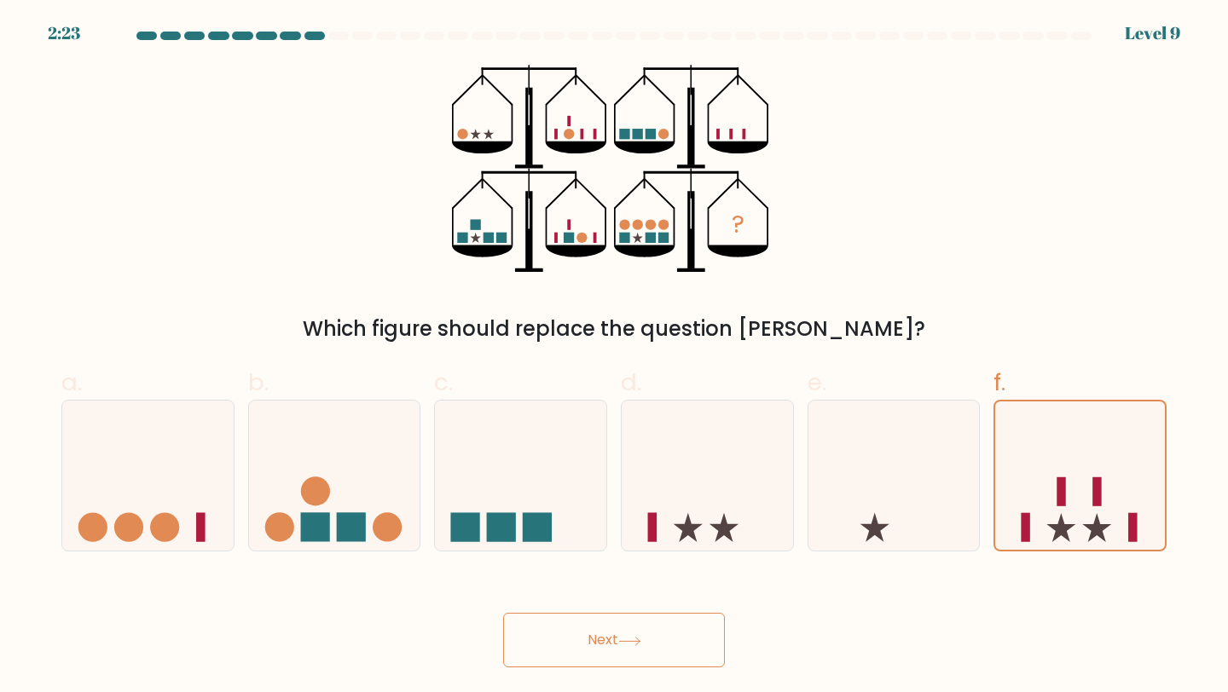
click at [675, 629] on button "Next" at bounding box center [614, 640] width 222 height 55
